Goal: Transaction & Acquisition: Purchase product/service

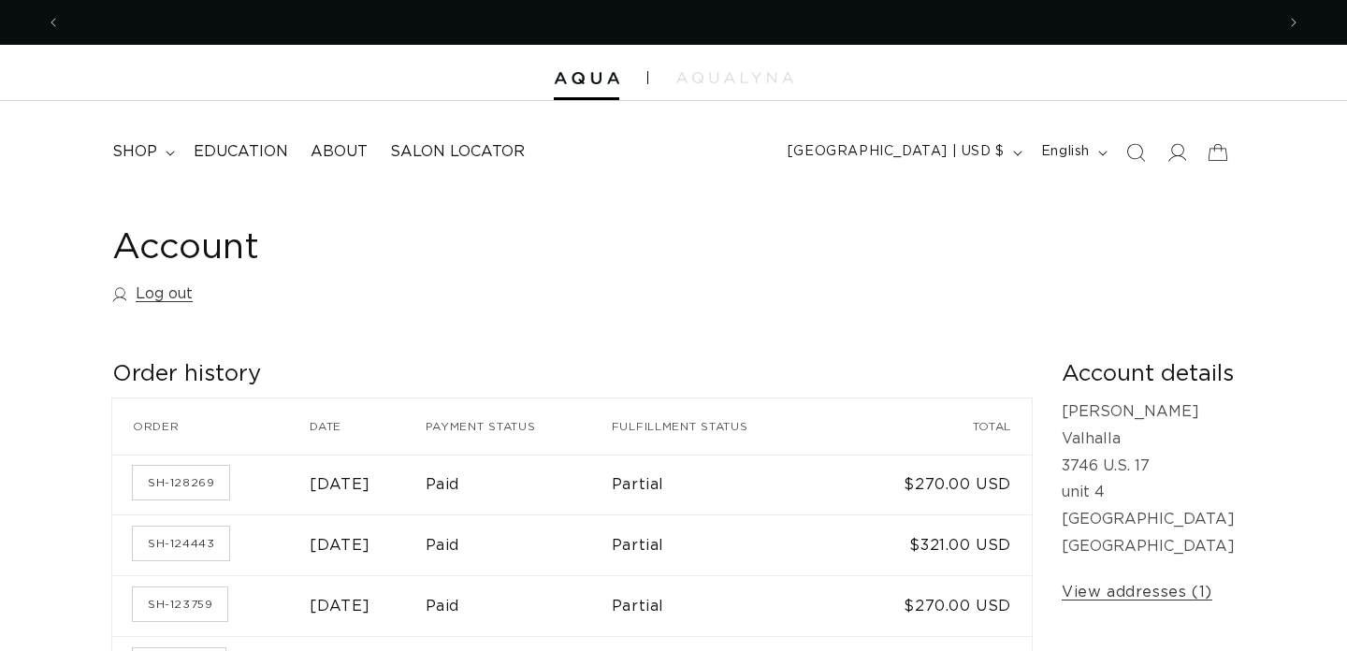
click at [166, 153] on icon at bounding box center [170, 154] width 9 height 6
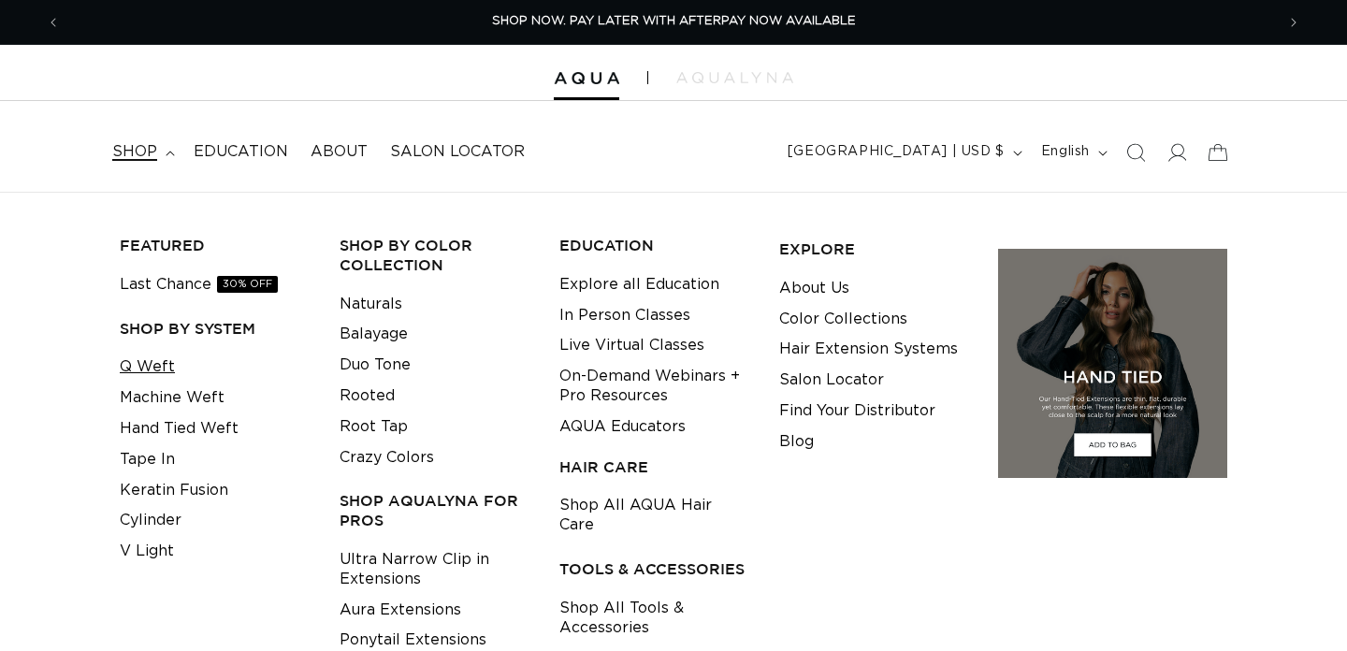
click at [154, 363] on link "Q Weft" at bounding box center [147, 367] width 55 height 31
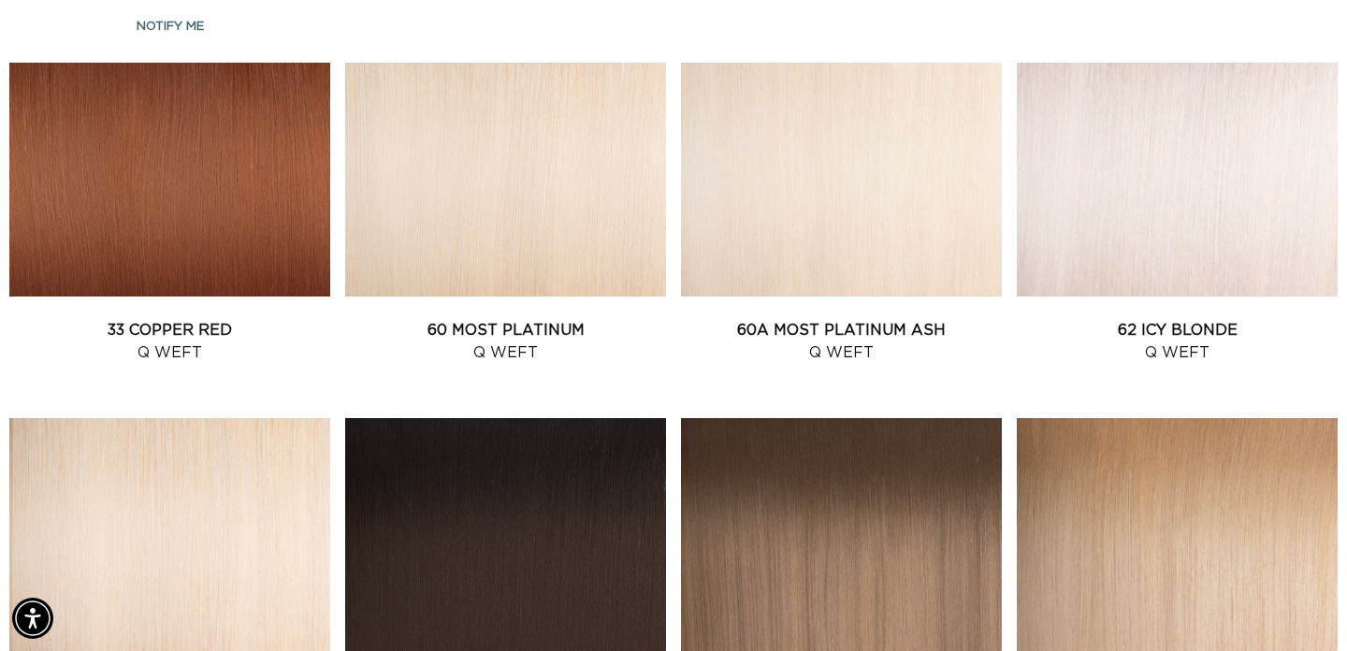
scroll to position [2063, 0]
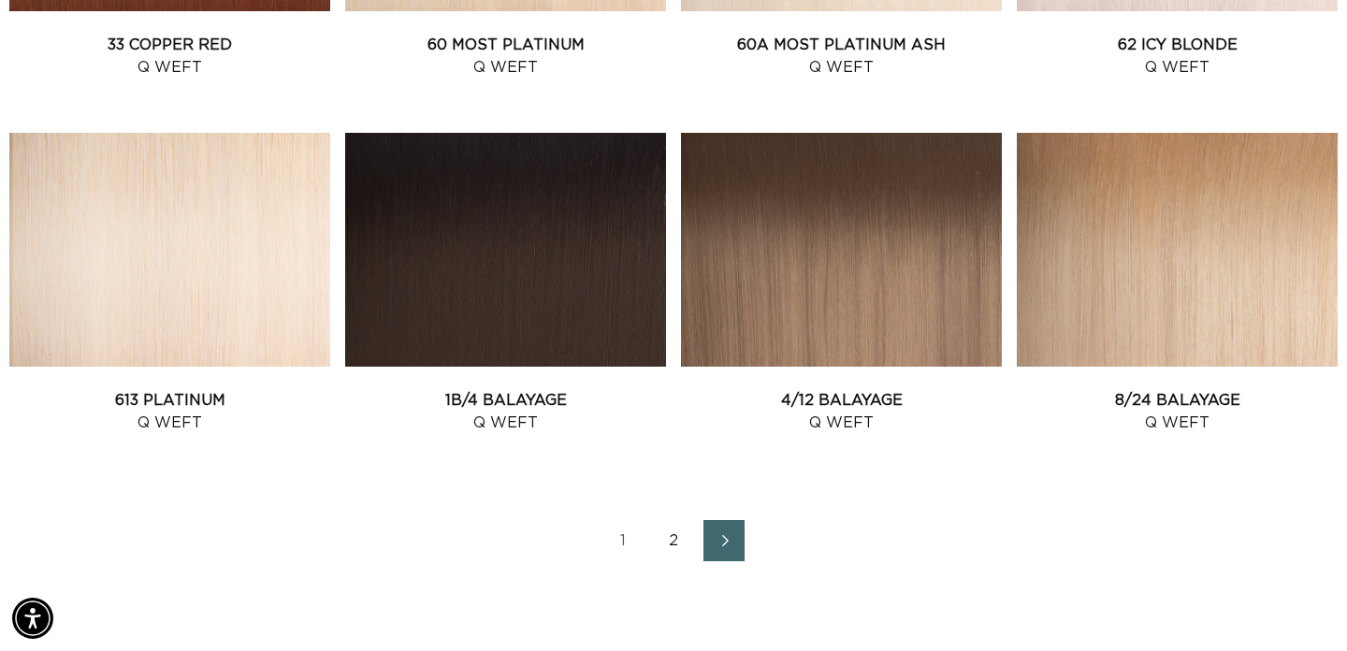
click at [671, 538] on link "2" at bounding box center [673, 540] width 41 height 41
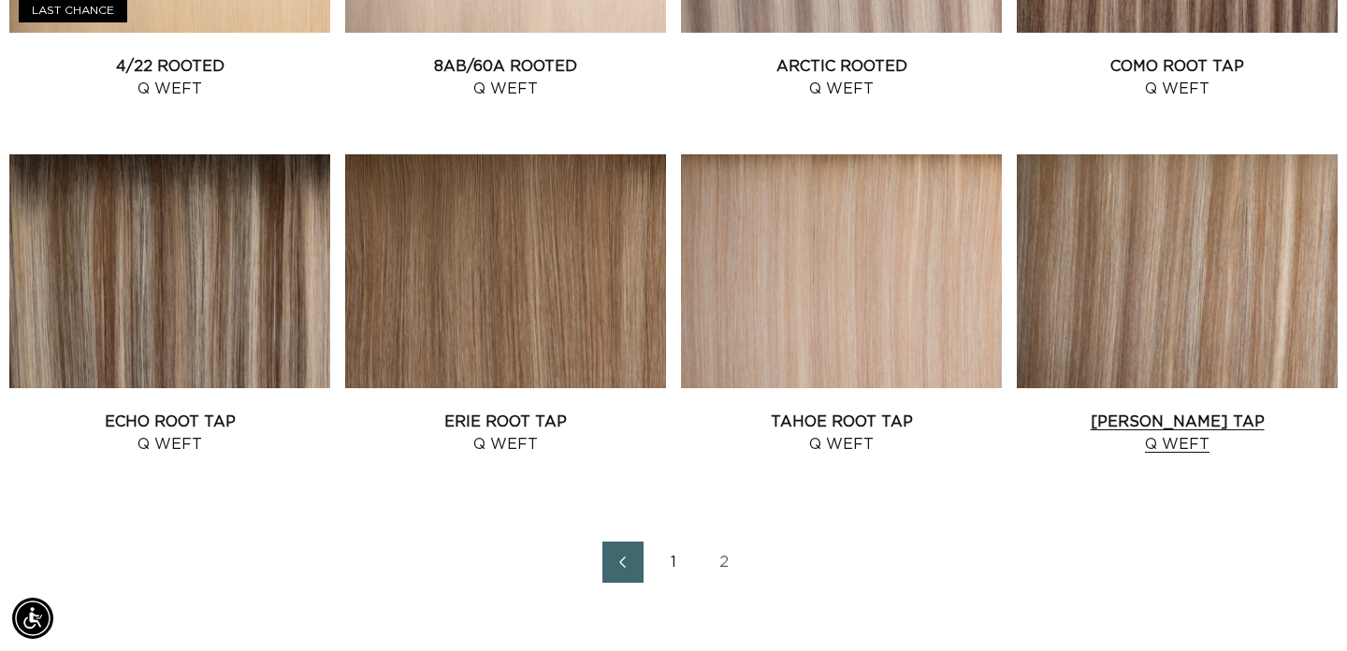
scroll to position [0, 2429]
click at [1146, 411] on link "Victoria Root Tap Q Weft" at bounding box center [1177, 433] width 321 height 45
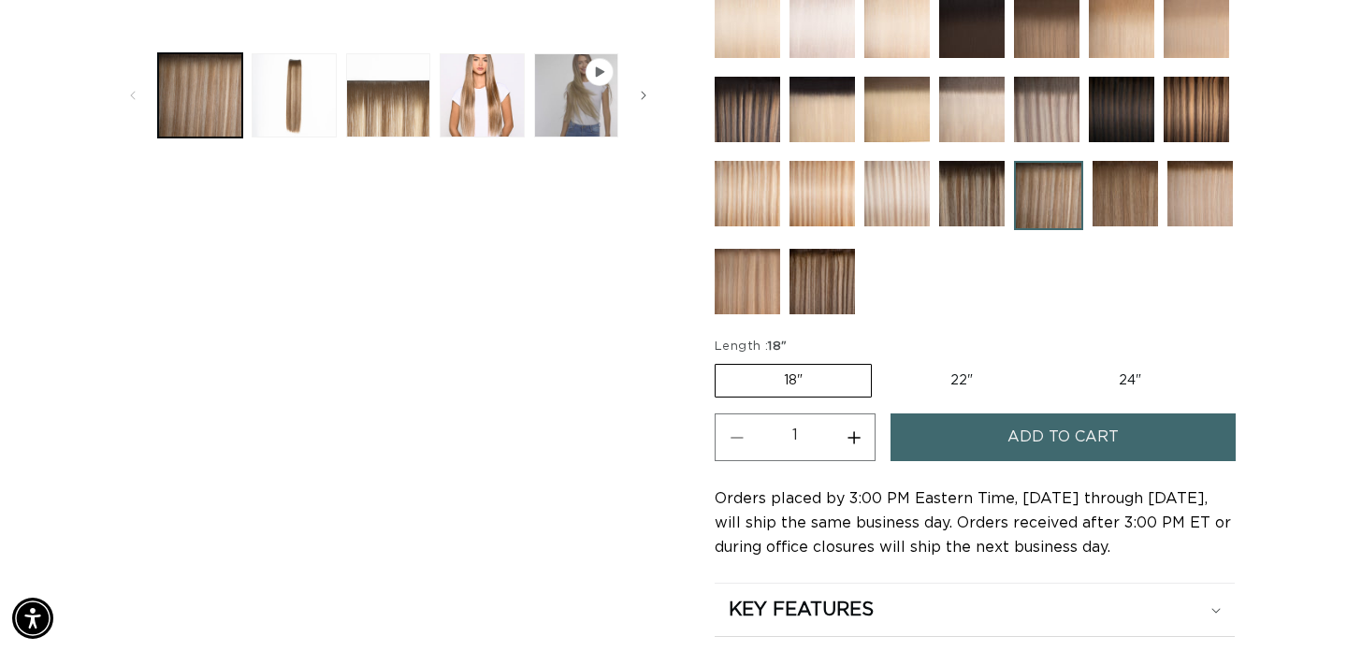
scroll to position [764, 0]
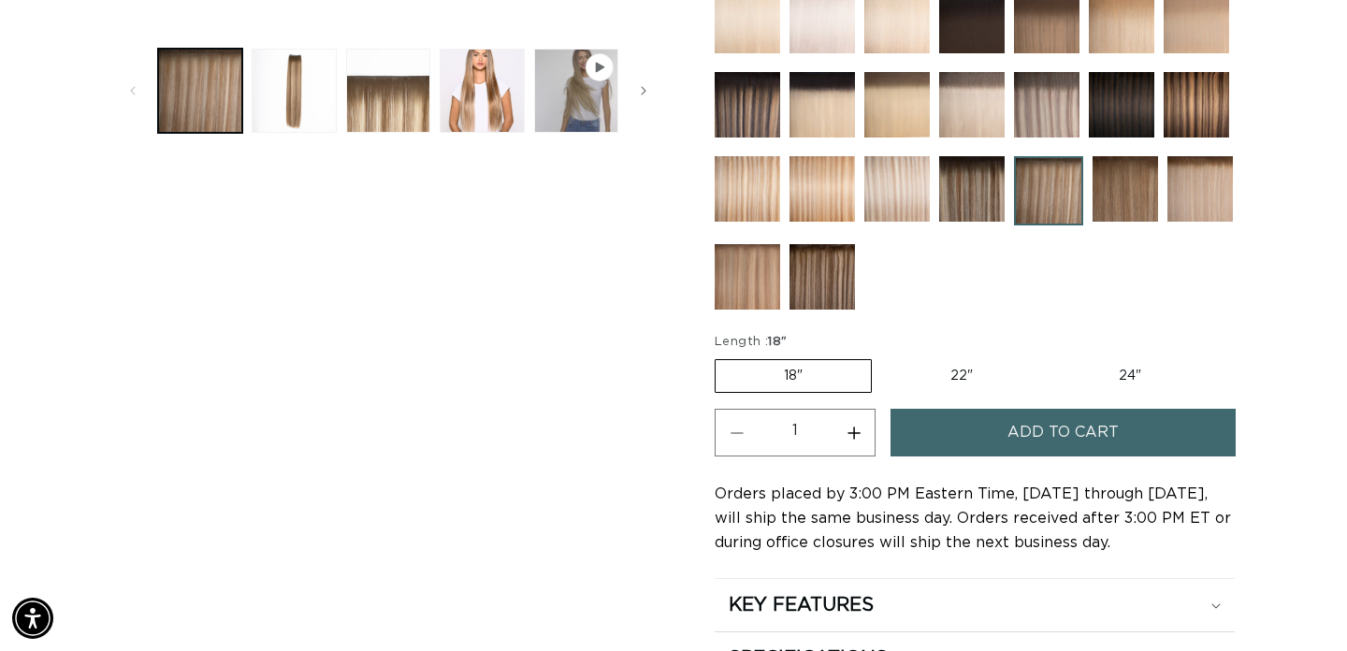
click at [963, 371] on label "22" Variant sold out or unavailable" at bounding box center [961, 376] width 159 height 32
click at [882, 356] on input "22" Variant sold out or unavailable" at bounding box center [881, 356] width 1 height 1
radio input "true"
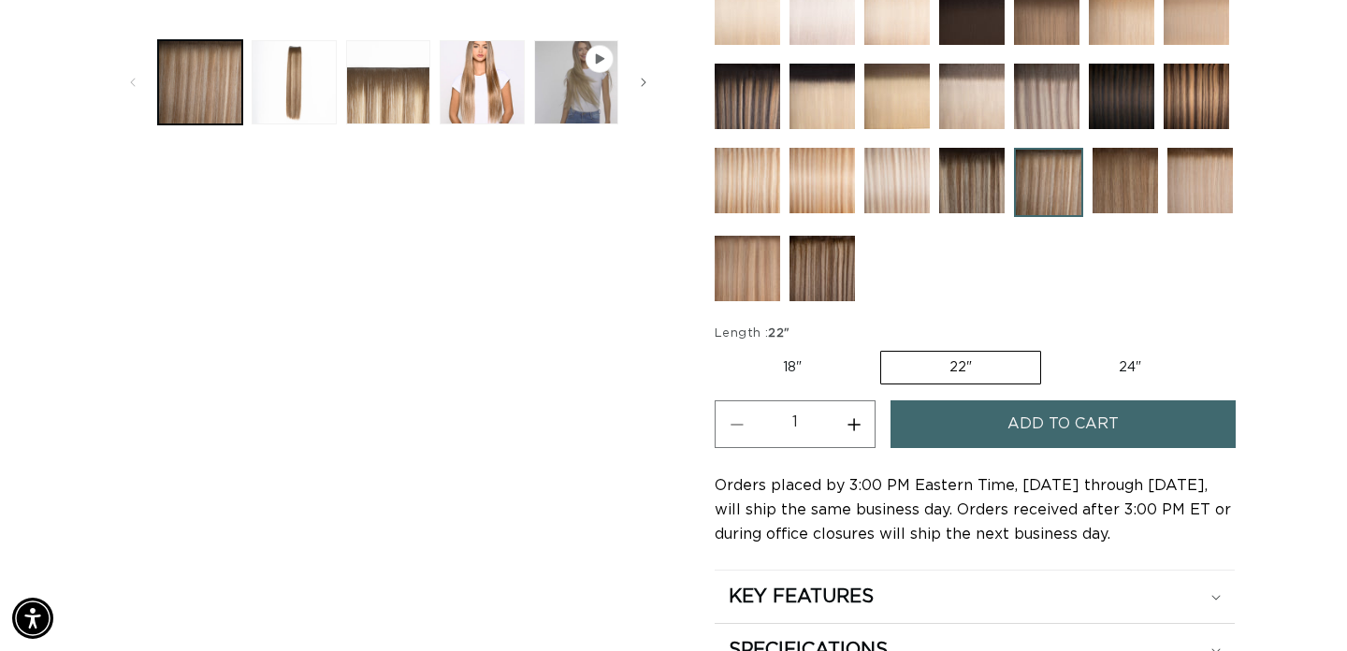
scroll to position [778, 0]
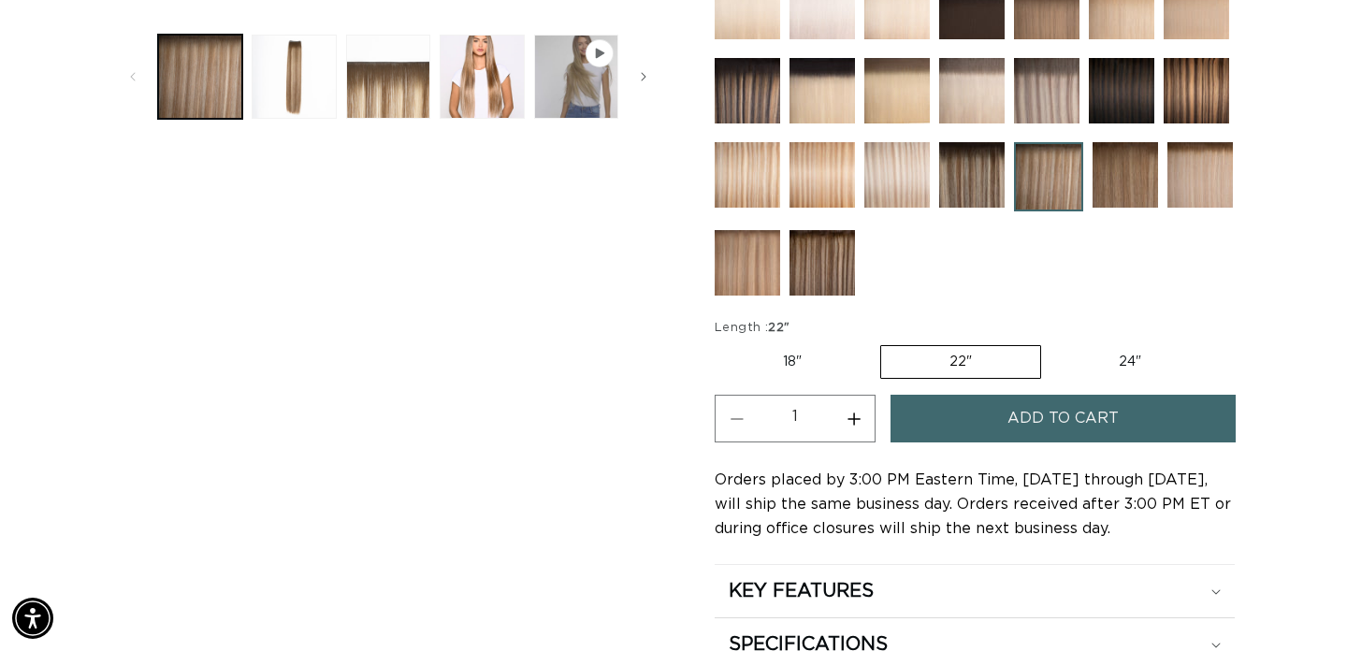
click at [1032, 425] on span "Add to cart" at bounding box center [1063, 419] width 111 height 48
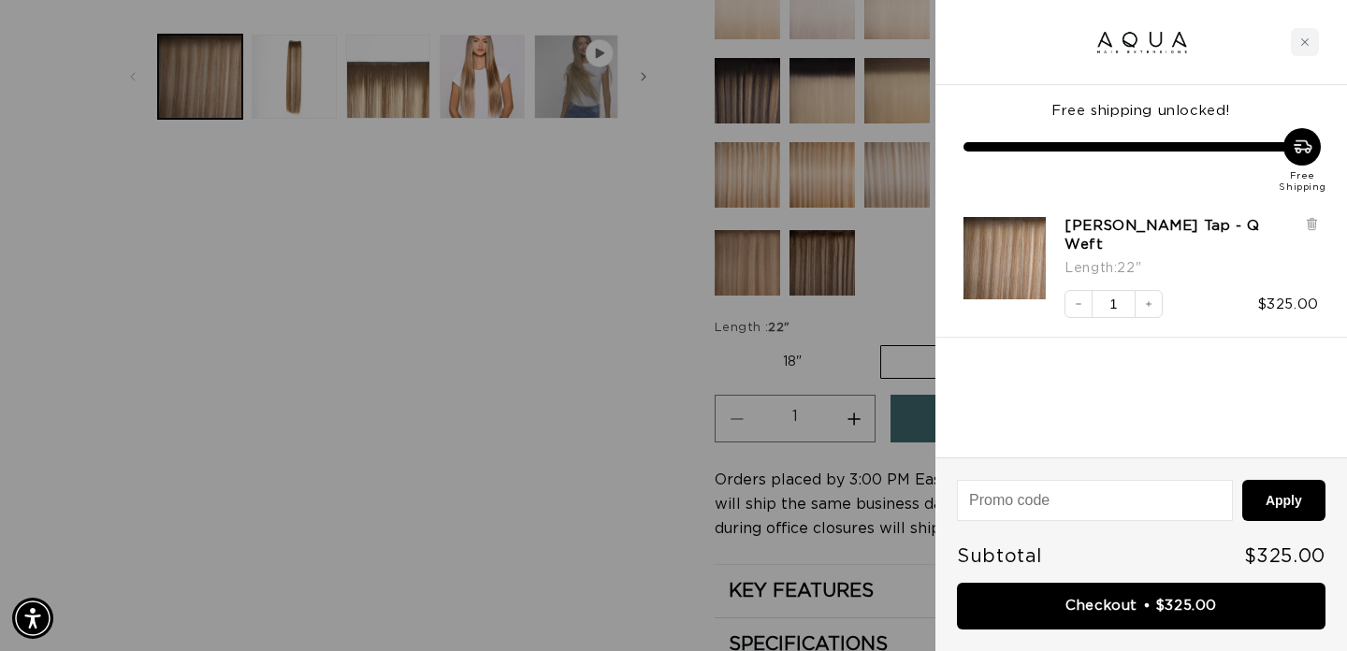
scroll to position [0, 0]
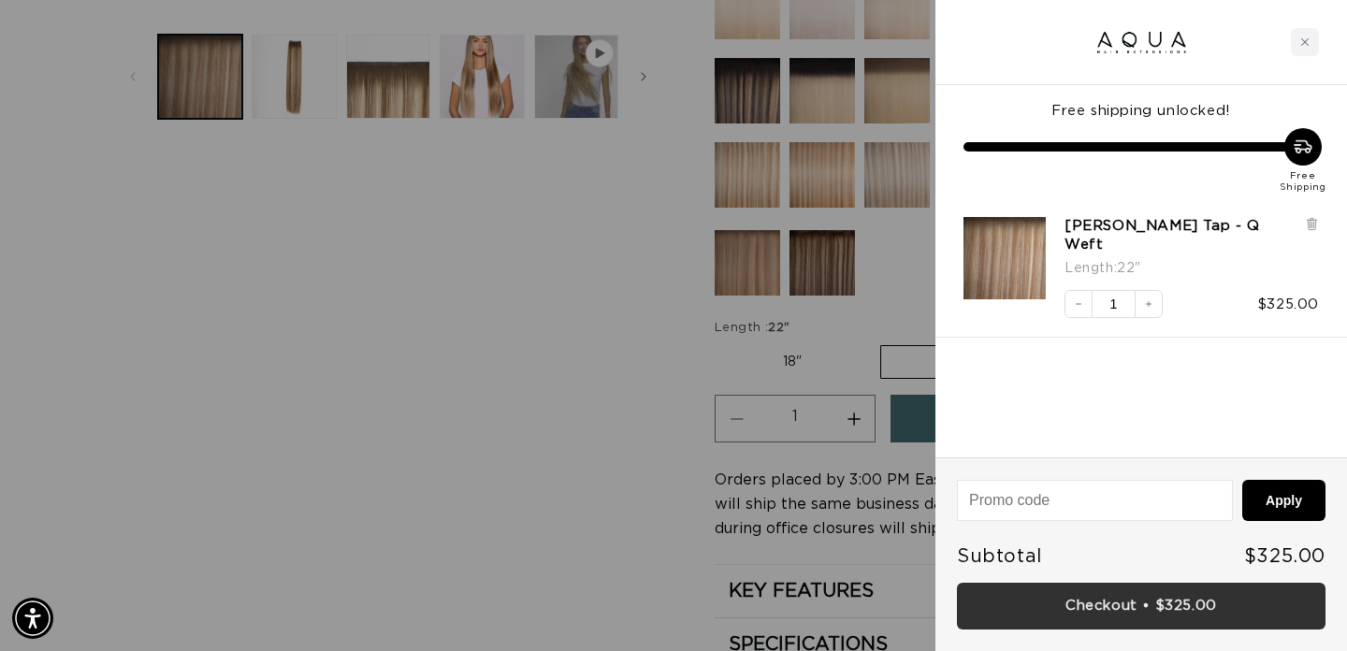
click at [1102, 607] on link "Checkout • $325.00" at bounding box center [1141, 607] width 369 height 48
